Goal: Task Accomplishment & Management: Use online tool/utility

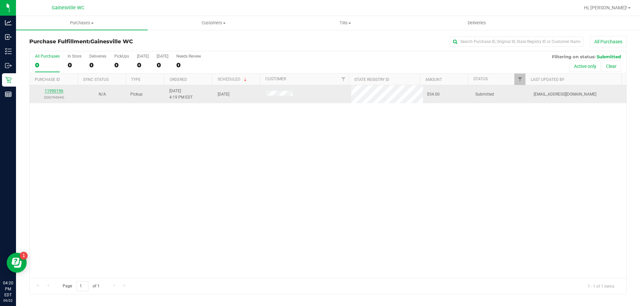
click at [55, 92] on link "11990196" at bounding box center [54, 91] width 19 height 5
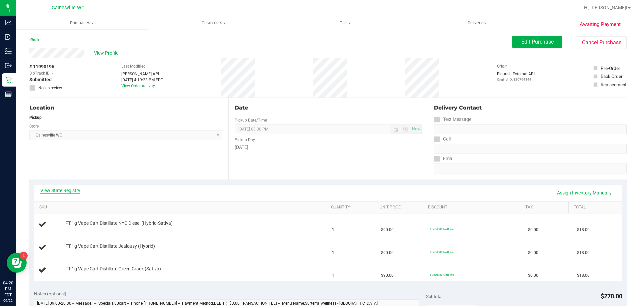
click at [57, 190] on link "View State Registry" at bounding box center [60, 190] width 40 height 7
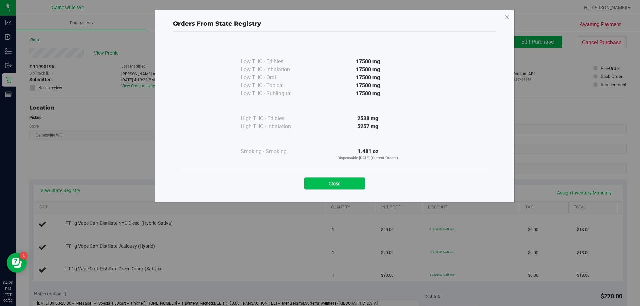
click at [327, 184] on button "Close" at bounding box center [334, 184] width 61 height 12
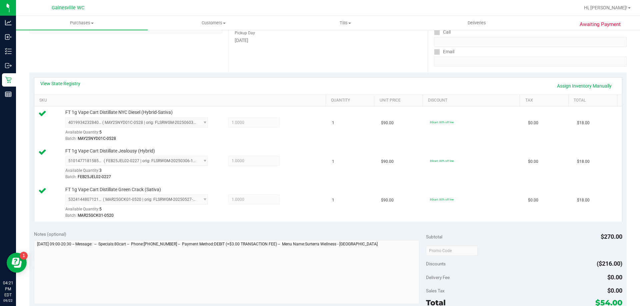
scroll to position [167, 0]
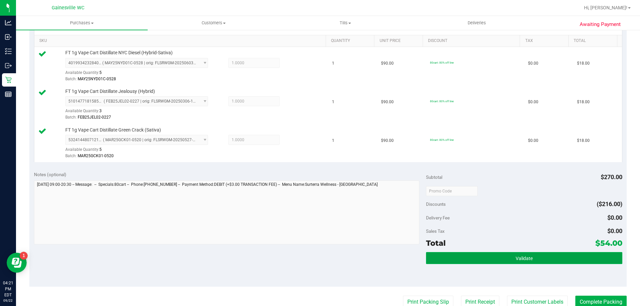
click at [451, 260] on button "Validate" at bounding box center [524, 258] width 196 height 12
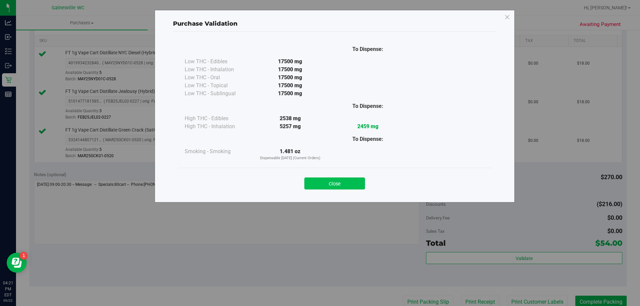
click at [320, 184] on button "Close" at bounding box center [334, 184] width 61 height 12
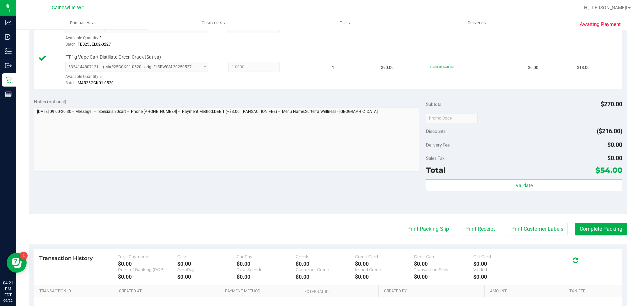
scroll to position [316, 0]
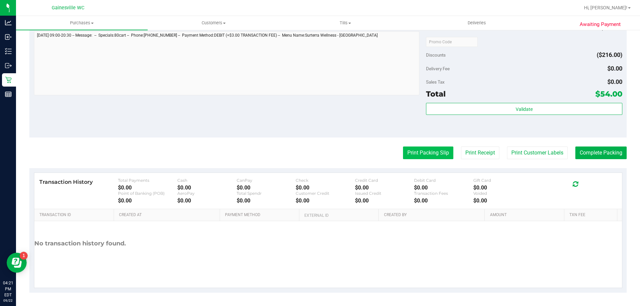
click at [407, 150] on button "Print Packing Slip" at bounding box center [428, 153] width 50 height 13
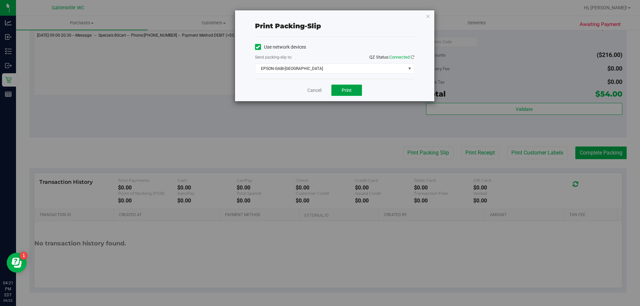
click at [348, 90] on span "Print" at bounding box center [347, 90] width 10 height 5
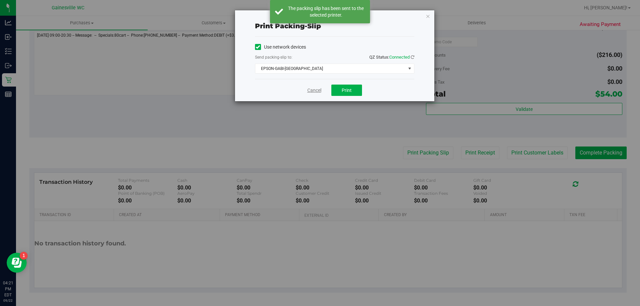
click at [315, 91] on link "Cancel" at bounding box center [314, 90] width 14 height 7
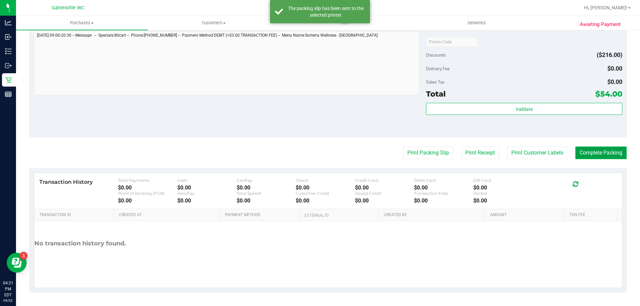
click at [598, 152] on button "Complete Packing" at bounding box center [600, 153] width 51 height 13
